Goal: Check status

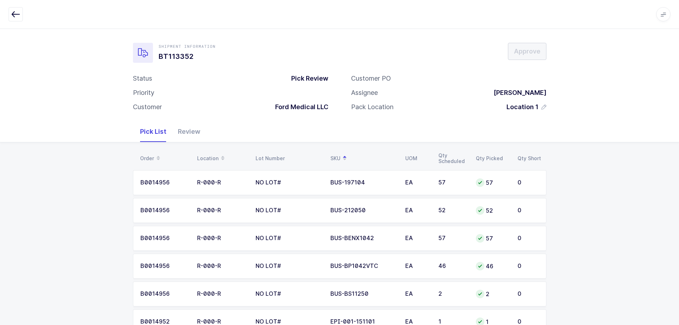
scroll to position [178, 0]
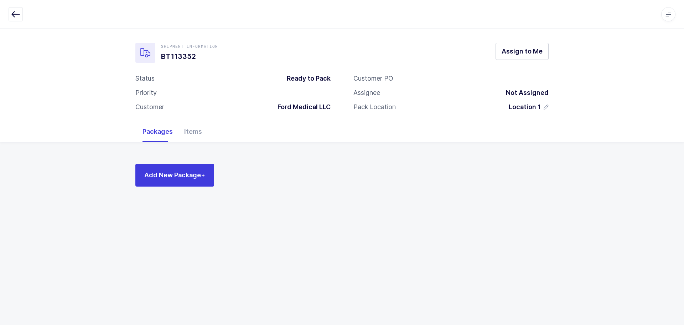
click at [11, 12] on icon "button" at bounding box center [15, 14] width 9 height 9
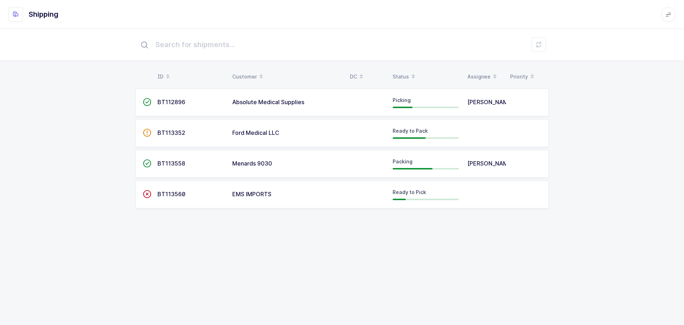
click at [406, 74] on div "Status" at bounding box center [426, 77] width 66 height 12
click at [259, 159] on td "Ford Medical LLC" at bounding box center [287, 164] width 118 height 28
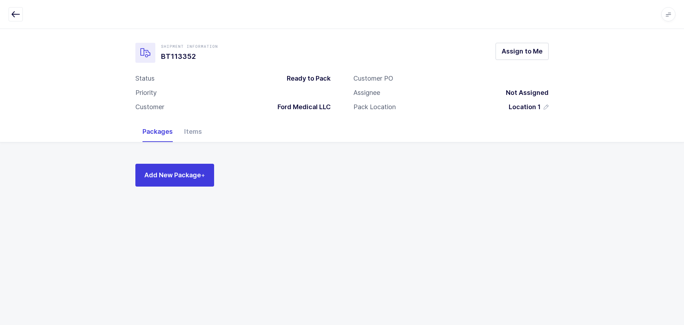
click at [187, 131] on div "Items" at bounding box center [193, 131] width 29 height 21
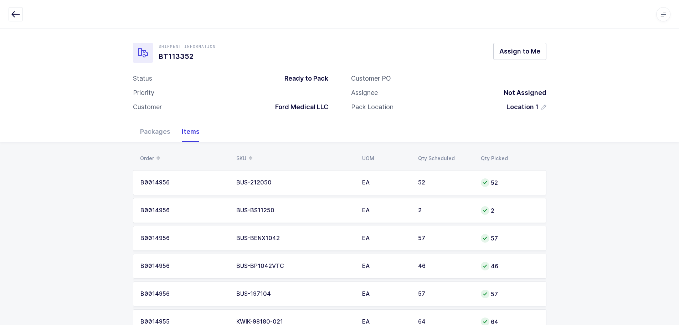
click at [14, 11] on icon "button" at bounding box center [15, 14] width 9 height 9
